Goal: Transaction & Acquisition: Purchase product/service

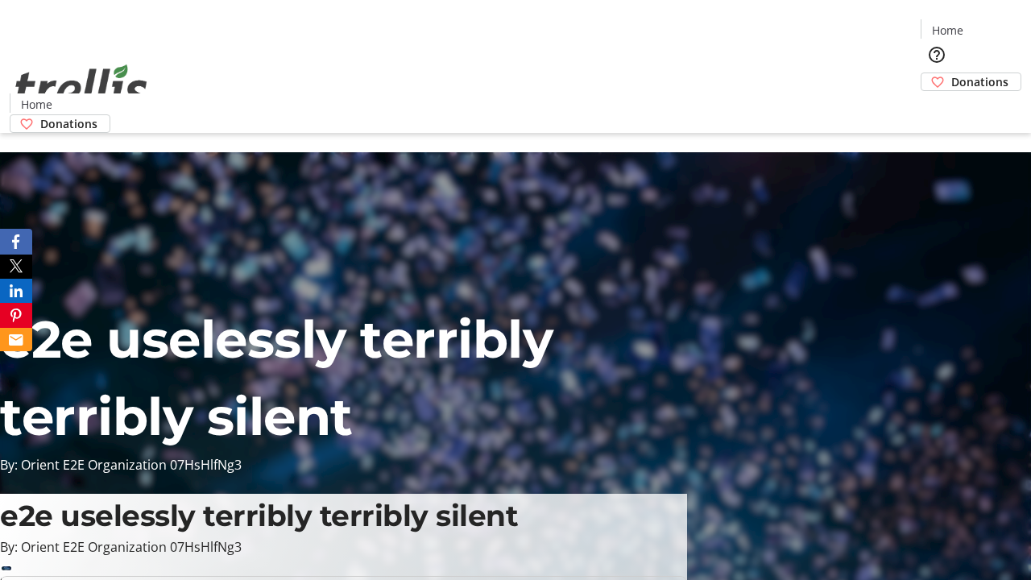
click at [952, 73] on span "Donations" at bounding box center [980, 81] width 57 height 17
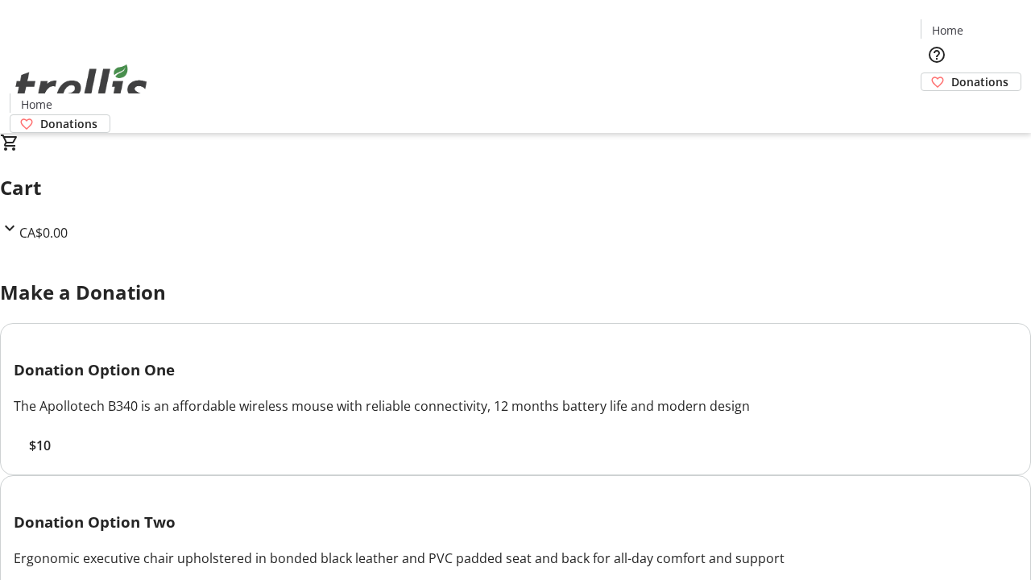
click at [51, 455] on span "$10" at bounding box center [40, 445] width 22 height 19
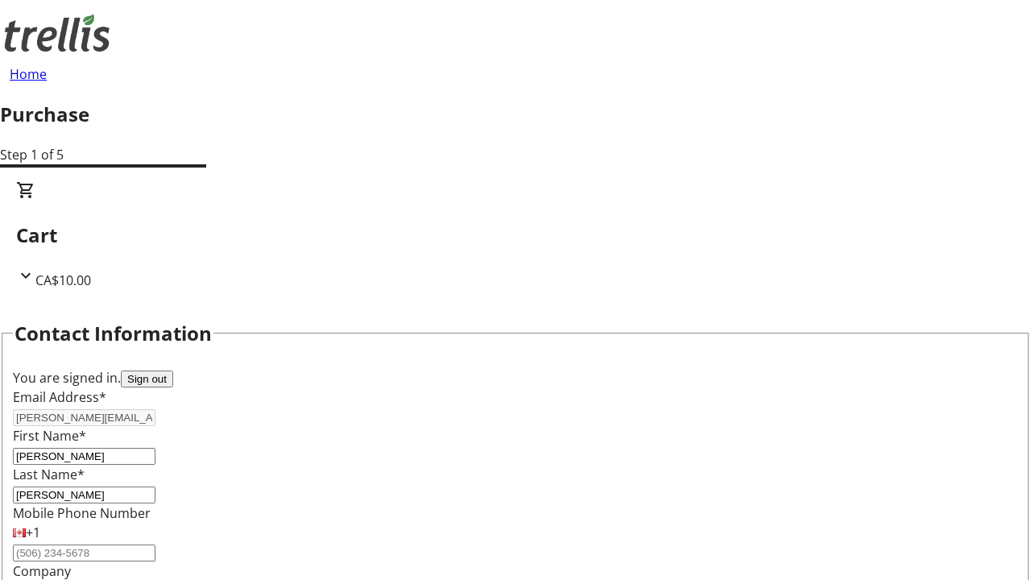
select select "BC"
select select "CA"
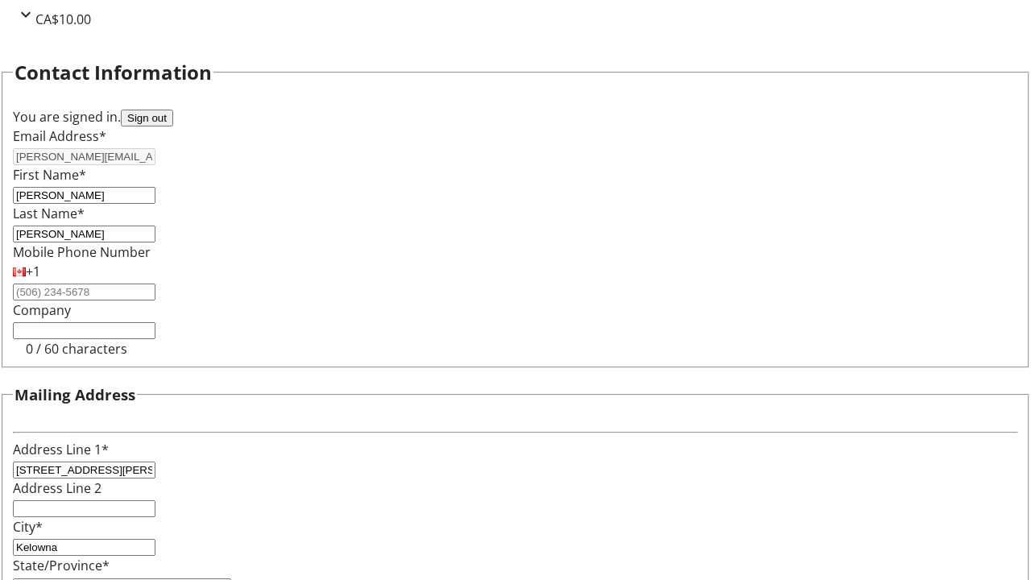
type input "V1Y 0C2"
